Goal: Task Accomplishment & Management: Use online tool/utility

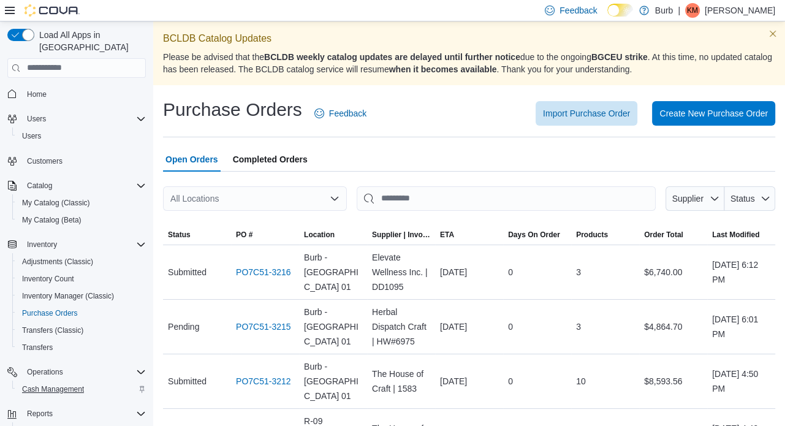
scroll to position [88, 0]
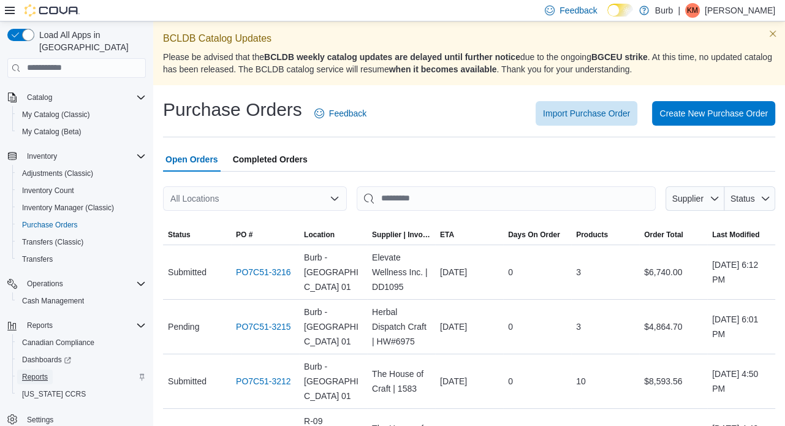
click at [43, 372] on span "Reports" at bounding box center [35, 377] width 26 height 10
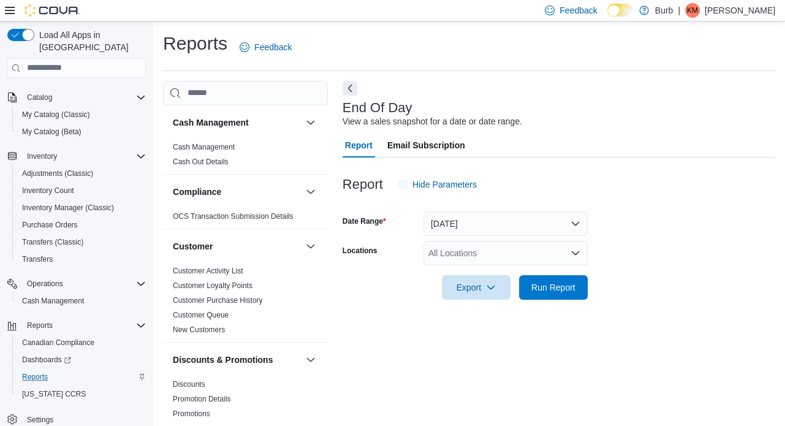
scroll to position [8, 0]
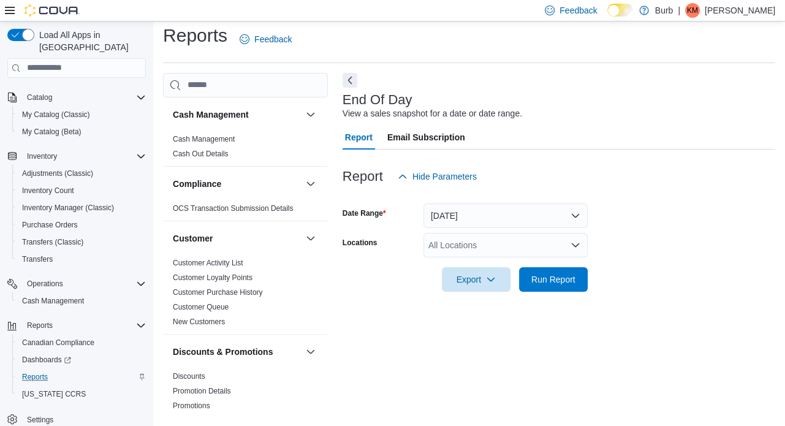
click at [471, 237] on div "All Locations" at bounding box center [505, 245] width 164 height 25
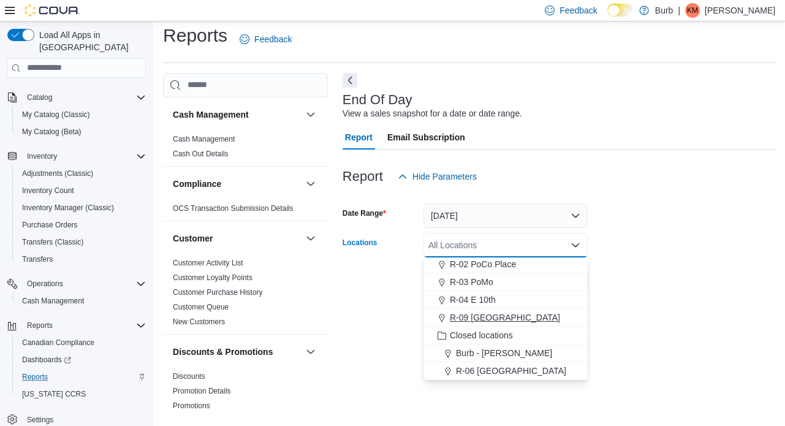
click at [483, 319] on span "R-09 [GEOGRAPHIC_DATA]" at bounding box center [505, 317] width 110 height 12
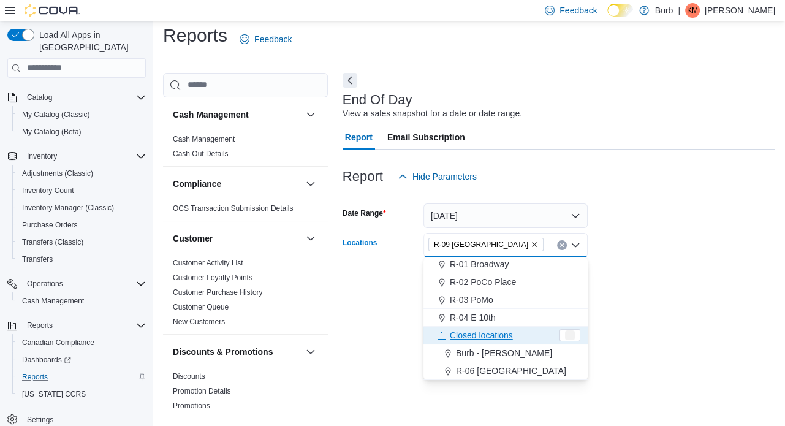
scroll to position [55, 0]
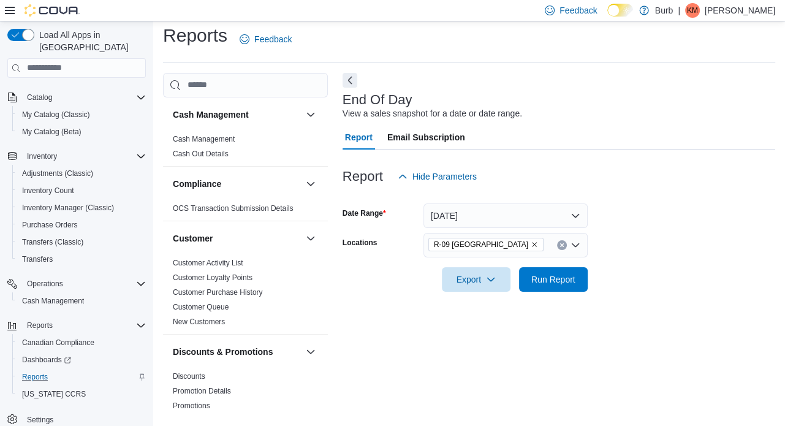
click at [657, 274] on form "Date Range [DATE] Locations R-09 [GEOGRAPHIC_DATA] Export Run Report" at bounding box center [559, 240] width 433 height 103
click at [564, 274] on span "Run Report" at bounding box center [553, 279] width 44 height 12
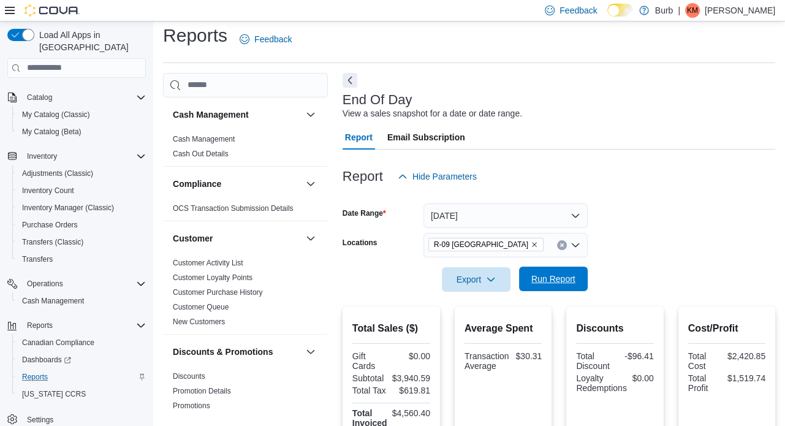
click at [542, 281] on span "Run Report" at bounding box center [553, 279] width 44 height 12
